Goal: Task Accomplishment & Management: Manage account settings

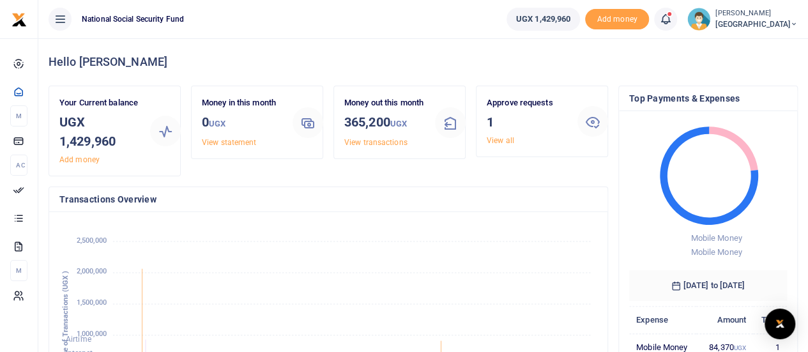
scroll to position [10, 10]
click at [500, 142] on link "View all" at bounding box center [500, 140] width 27 height 9
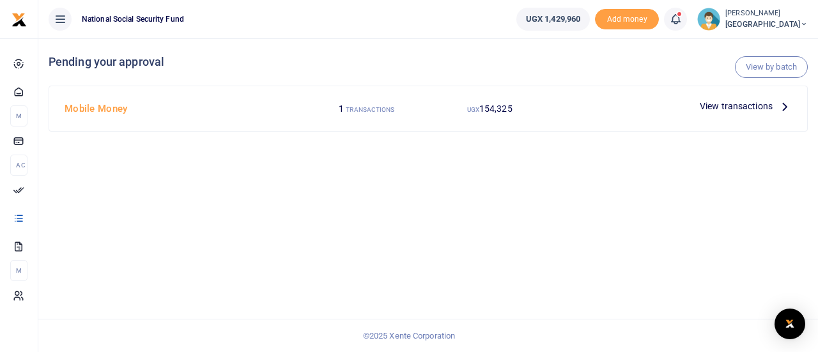
click at [746, 109] on span "View transactions" at bounding box center [735, 106] width 73 height 14
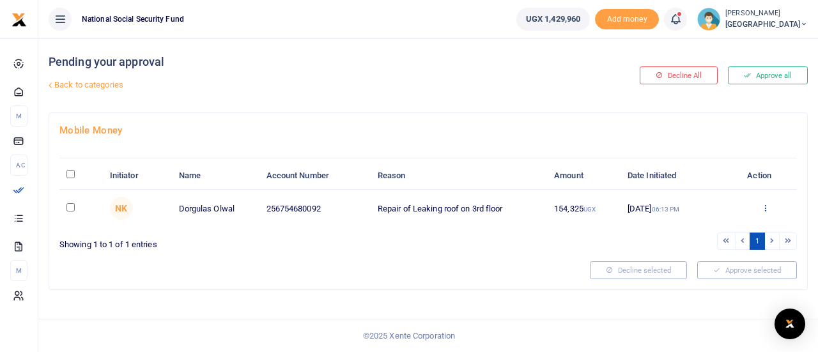
click at [764, 206] on icon at bounding box center [765, 207] width 8 height 9
click at [715, 284] on link "Details" at bounding box center [718, 286] width 101 height 18
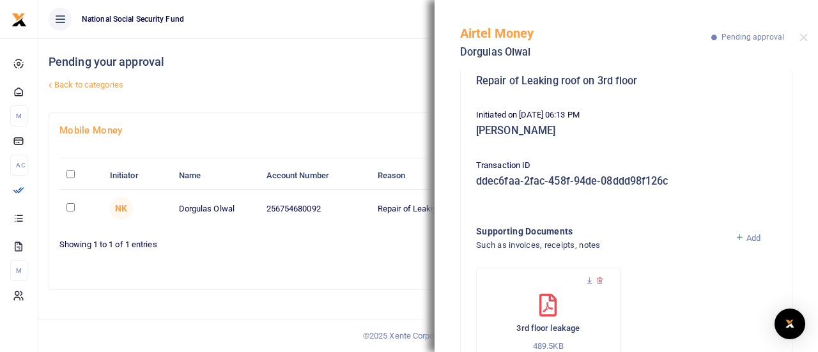
scroll to position [237, 0]
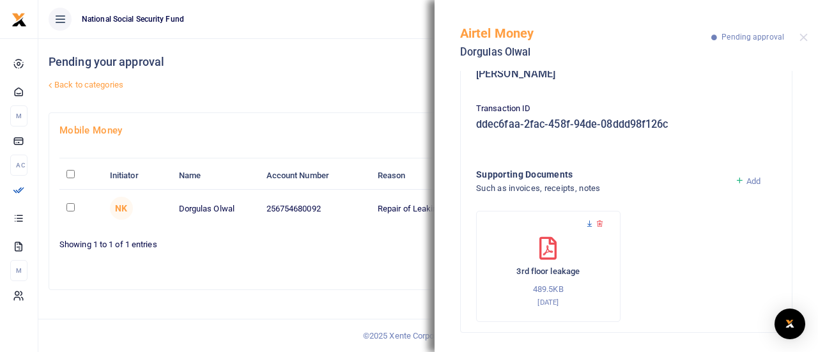
click at [590, 222] on icon at bounding box center [589, 224] width 8 height 8
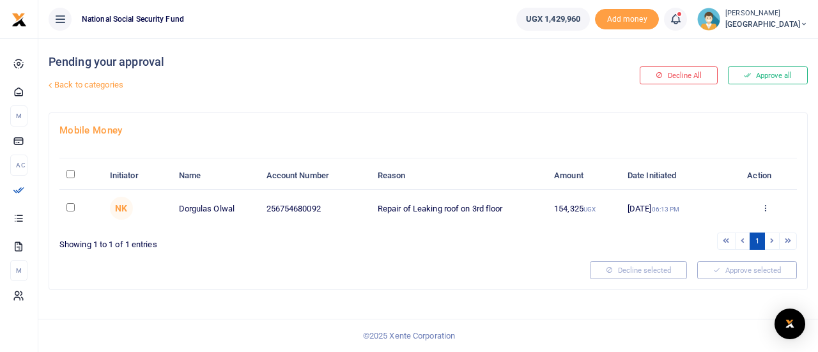
click at [69, 207] on input "checkbox" at bounding box center [70, 207] width 8 height 8
checkbox input "true"
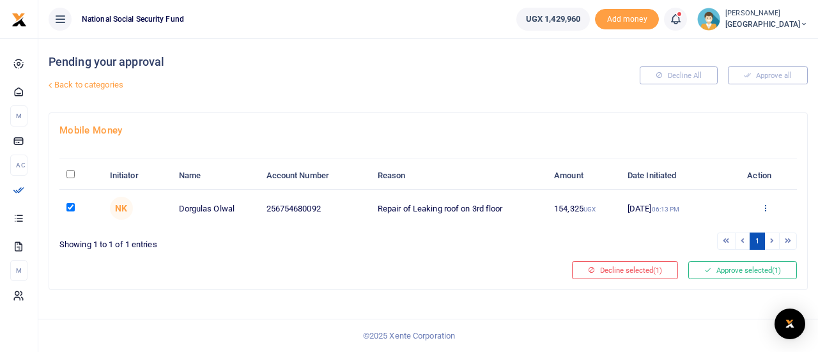
click at [764, 206] on icon at bounding box center [765, 207] width 8 height 9
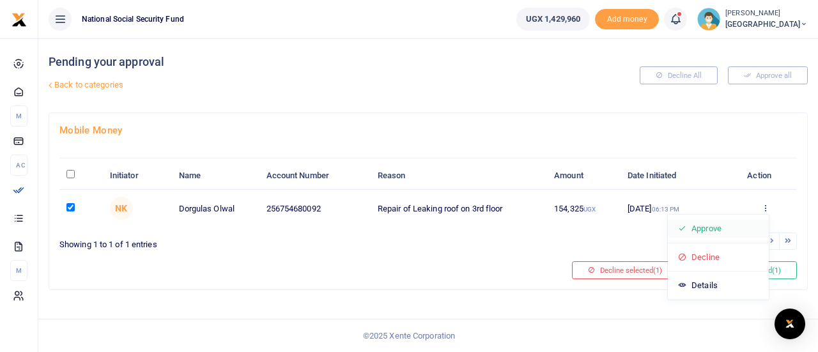
click at [708, 227] on link "Approve" at bounding box center [718, 229] width 101 height 18
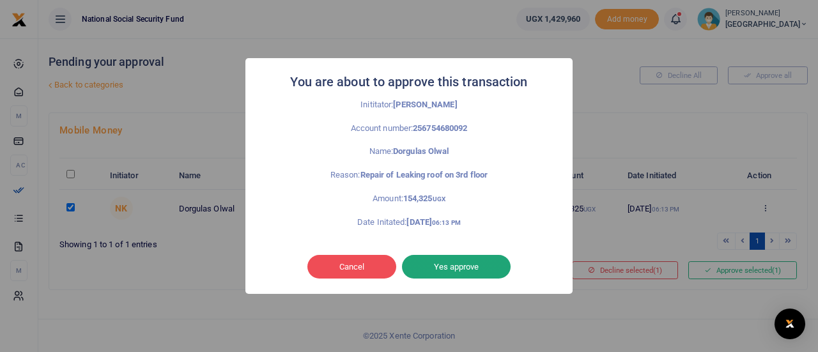
click at [466, 266] on button "Yes approve" at bounding box center [456, 267] width 109 height 24
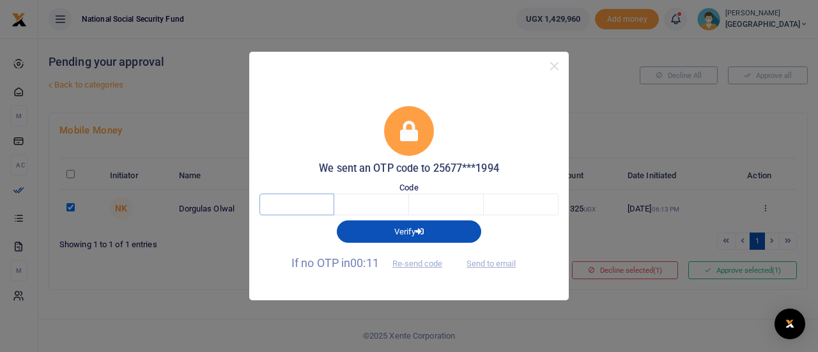
click at [284, 201] on input "text" at bounding box center [296, 205] width 75 height 22
type input "2"
type input "3"
type input "5"
